Goal: Information Seeking & Learning: Learn about a topic

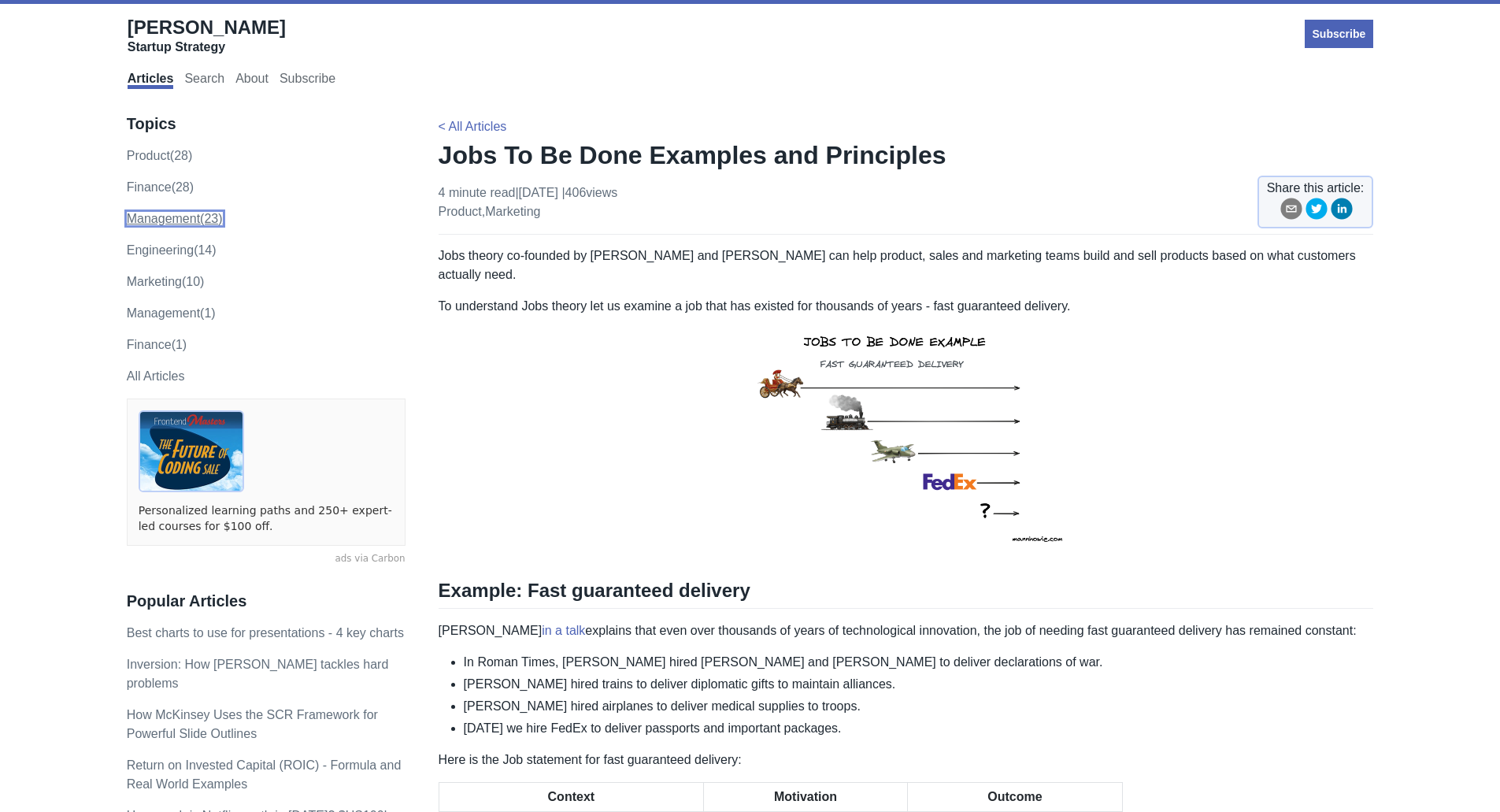
click at [188, 216] on link "management (23)" at bounding box center [174, 219] width 96 height 14
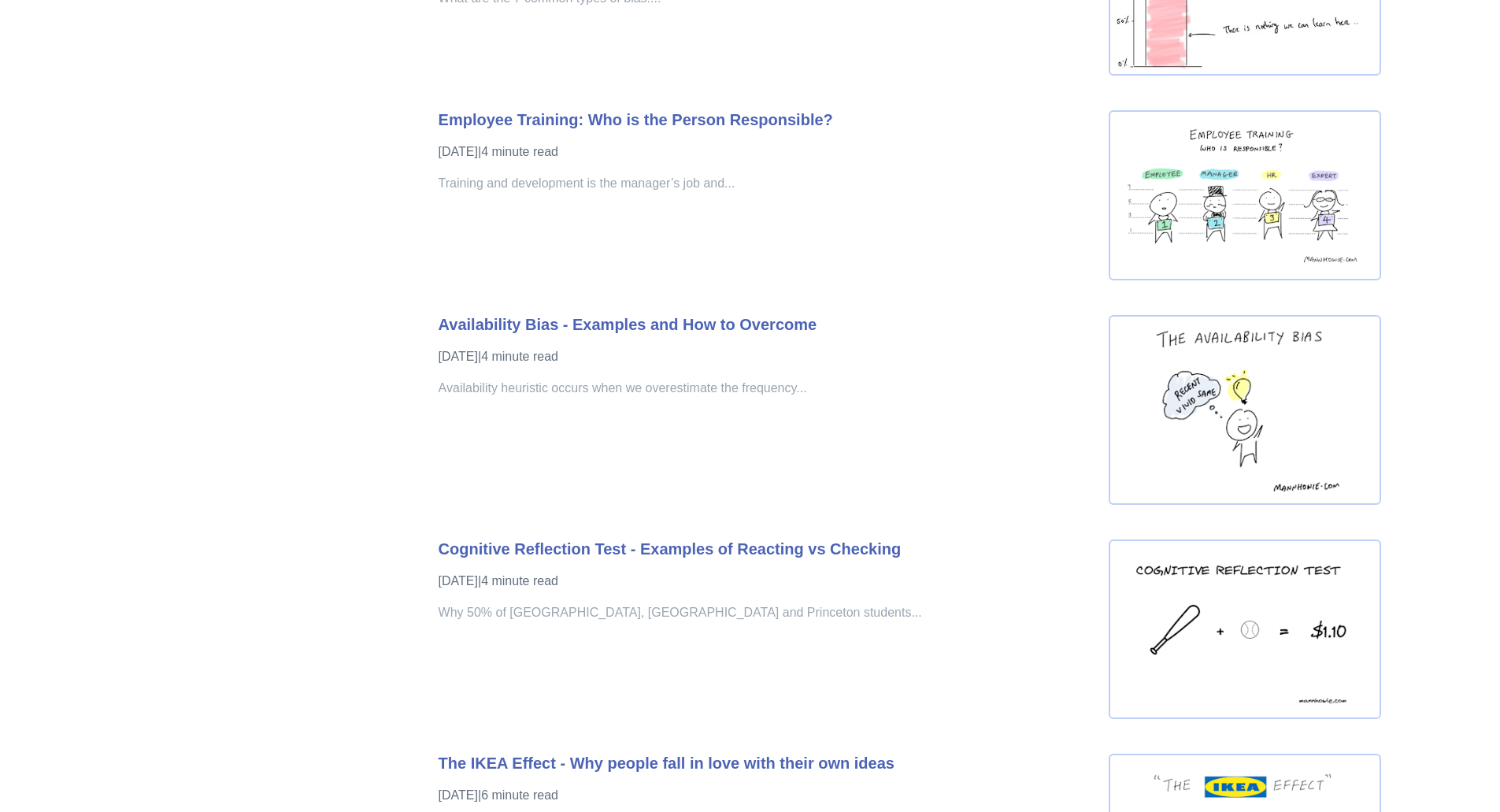
scroll to position [2623, 0]
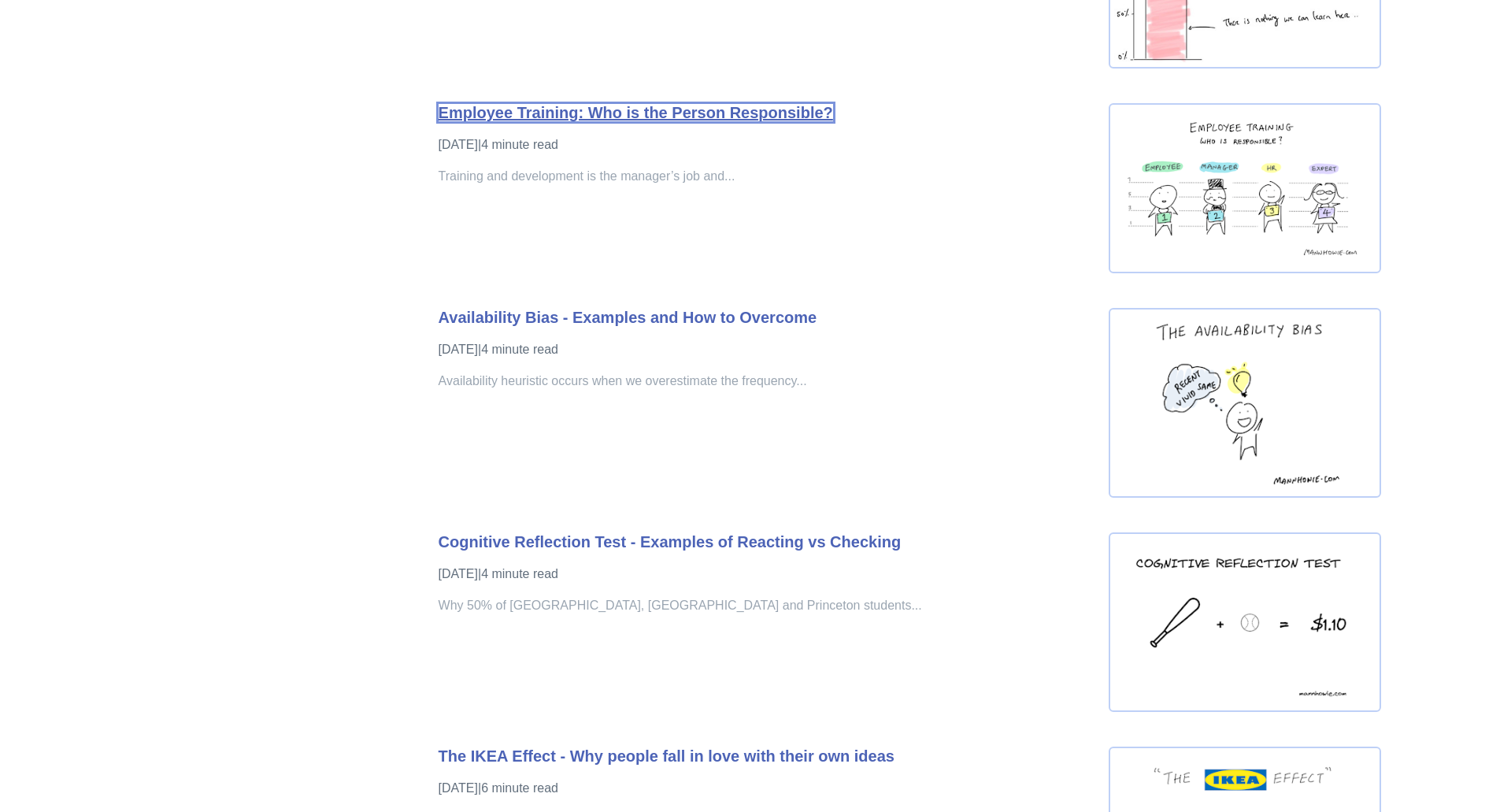
click at [623, 108] on link "Employee Training: Who is the Person Responsible?" at bounding box center [635, 113] width 394 height 17
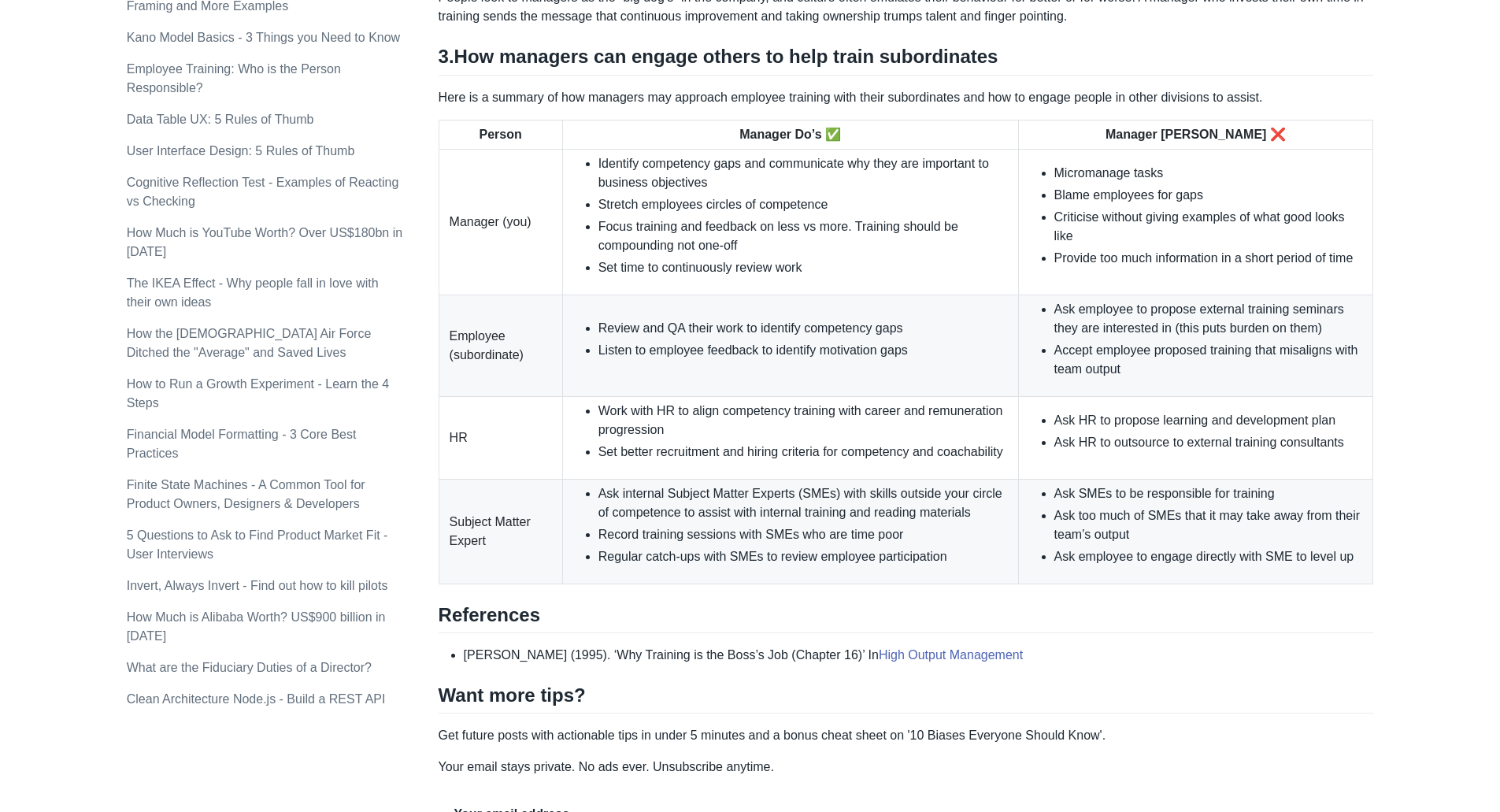
scroll to position [1101, 0]
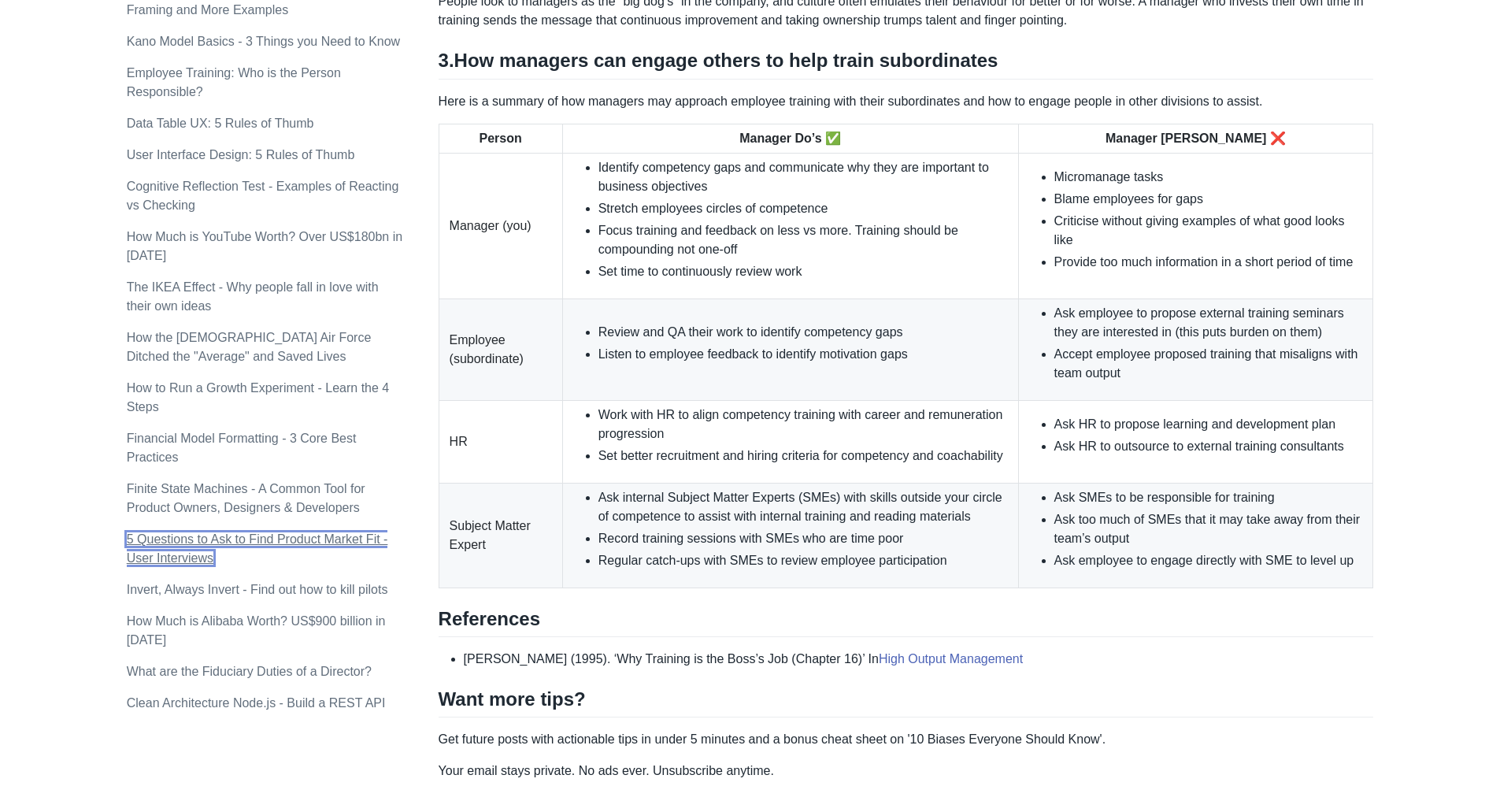
click at [185, 532] on link "5 Questions to Ask to Find Product Market Fit - User Interviews" at bounding box center [256, 548] width 261 height 32
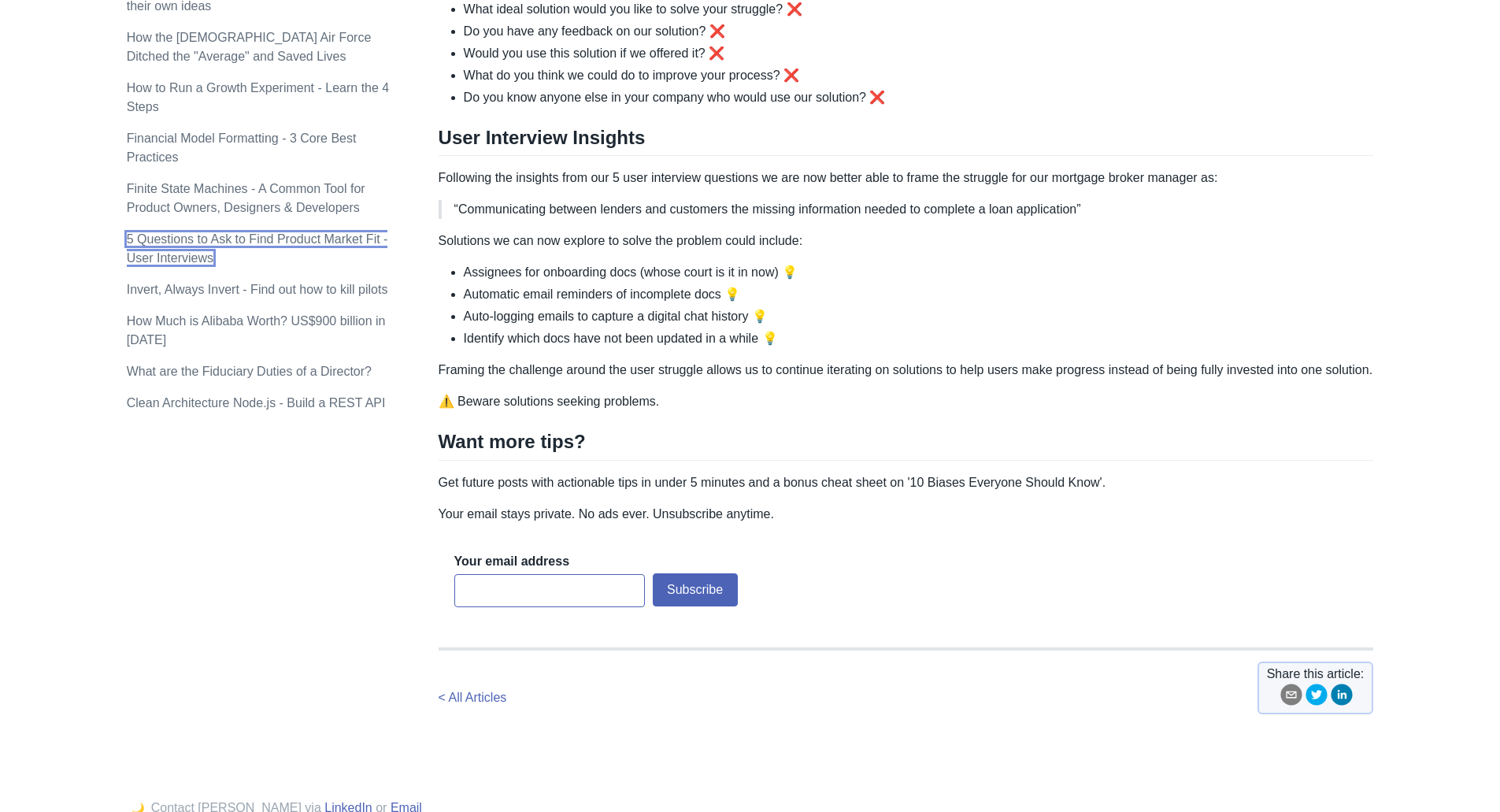
scroll to position [1402, 0]
